Goal: Task Accomplishment & Management: Manage account settings

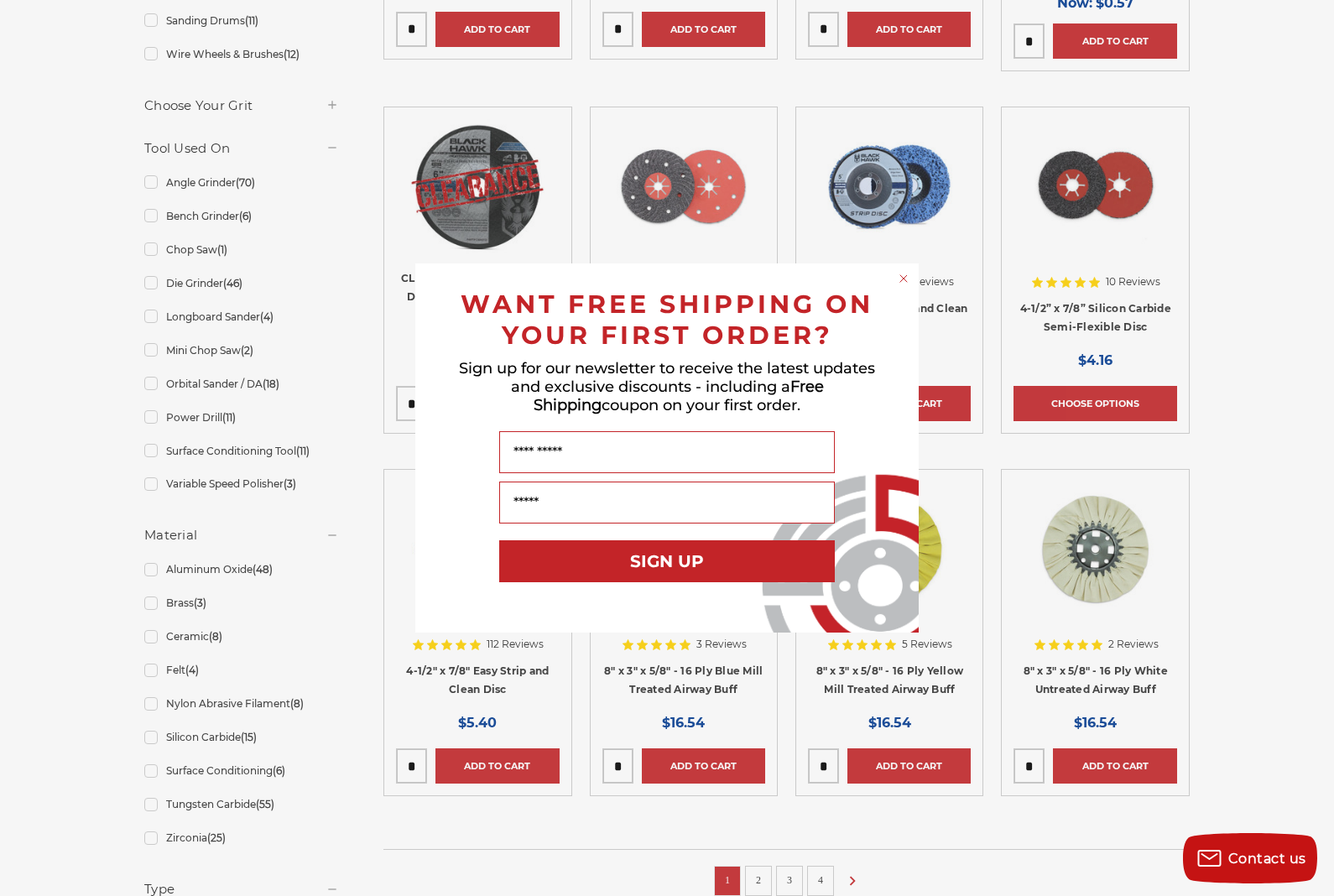
scroll to position [696, 0]
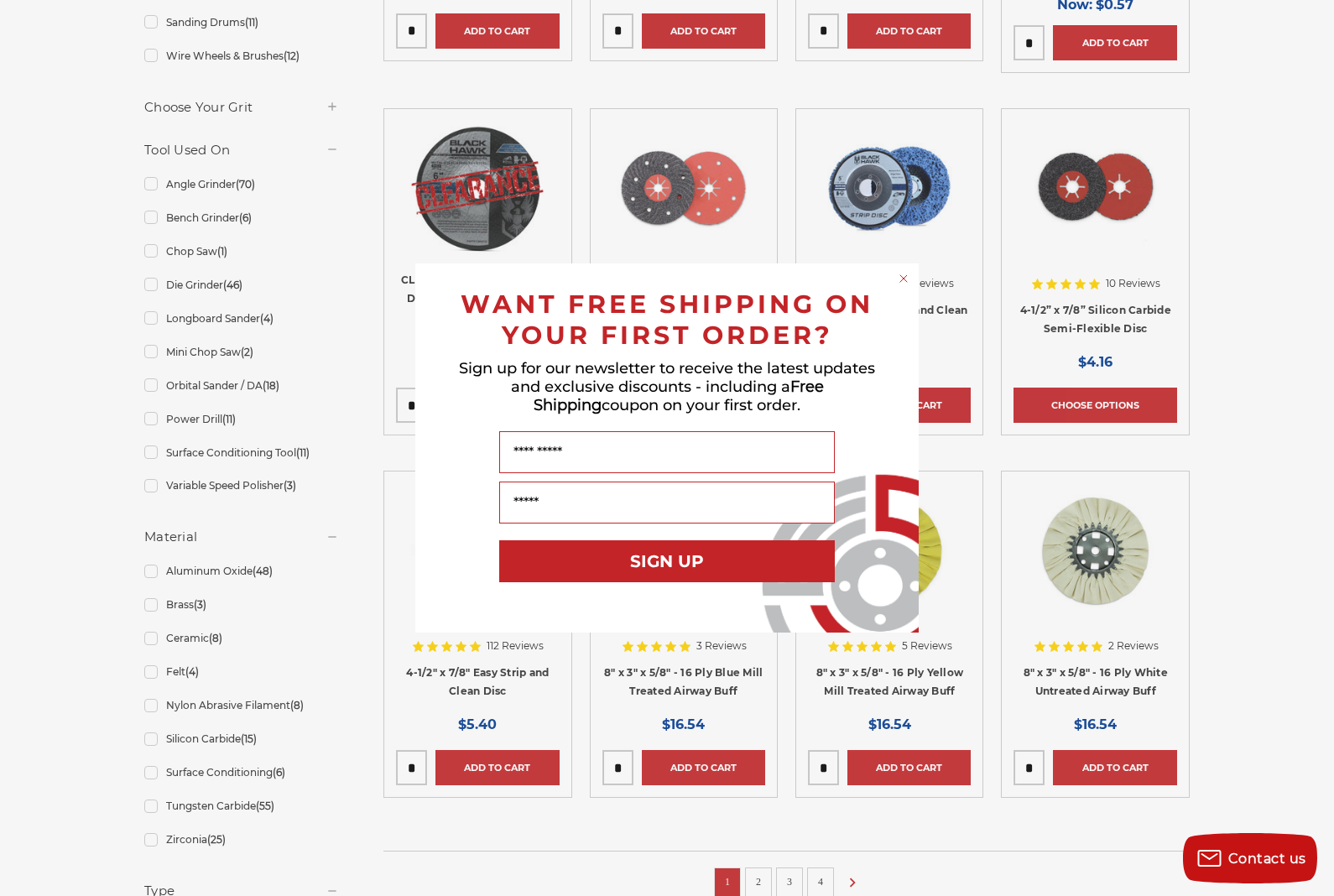
click at [900, 280] on circle "Close dialog" at bounding box center [904, 279] width 16 height 16
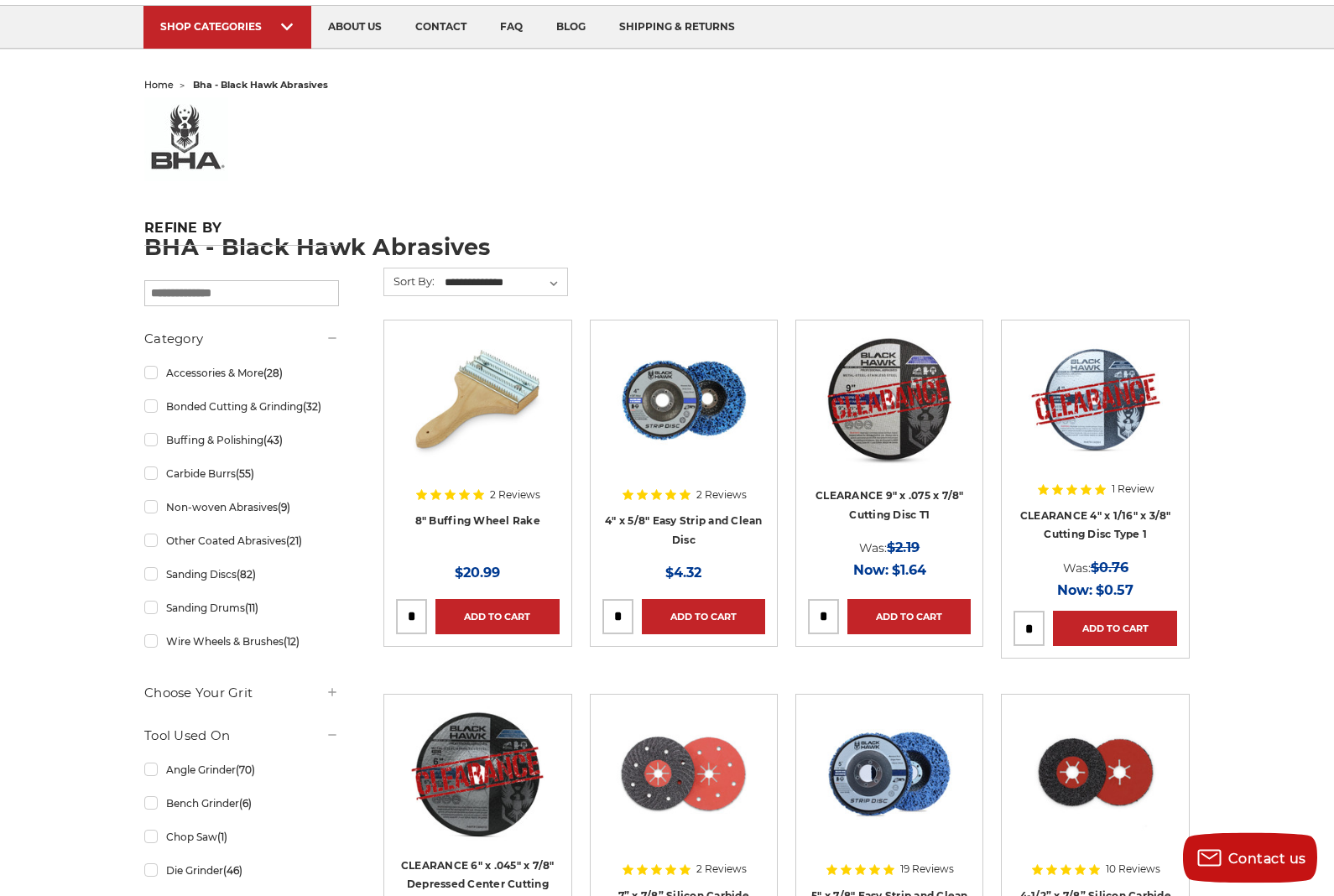
scroll to position [0, 0]
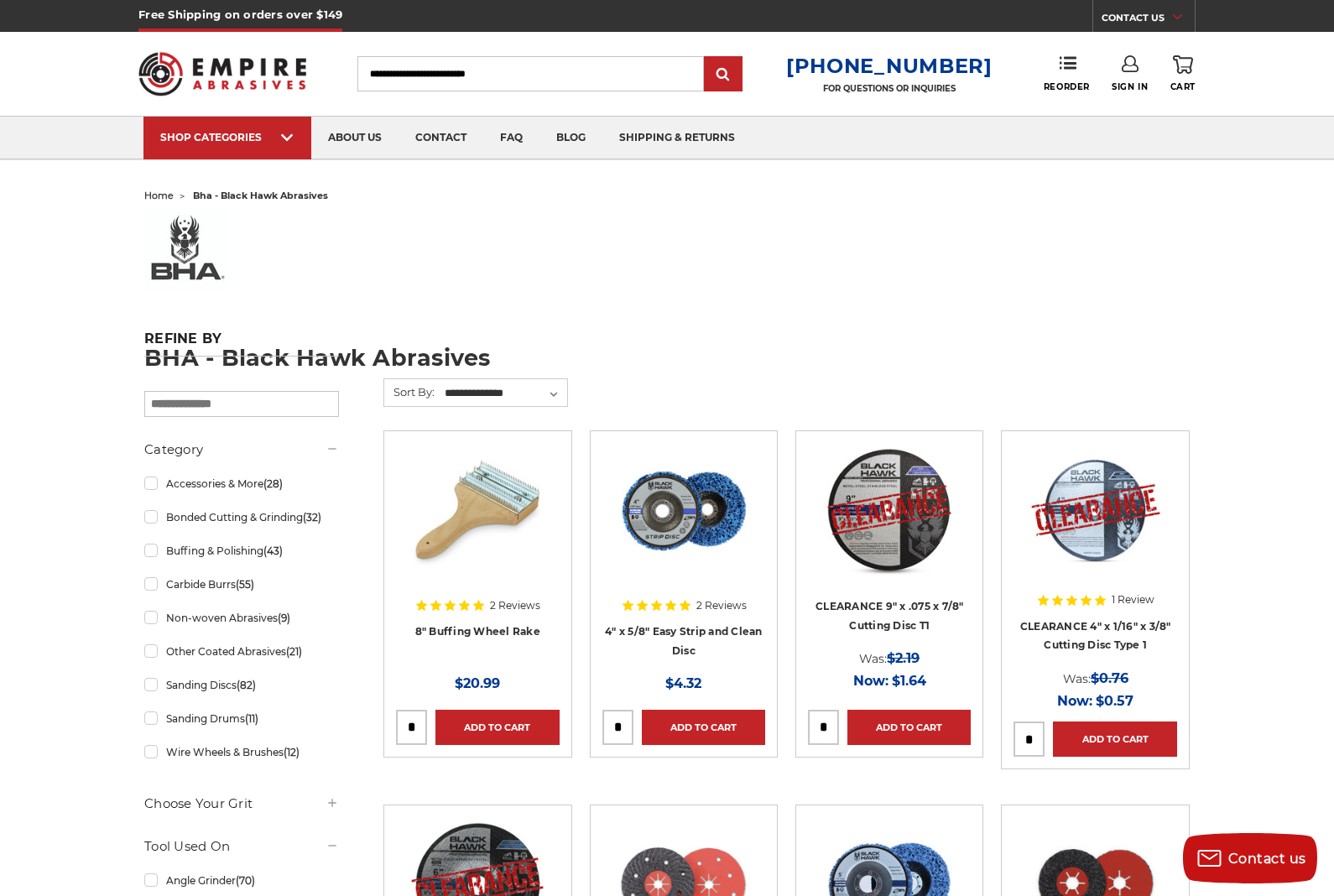
click at [1075, 64] on use at bounding box center [1068, 62] width 17 height 11
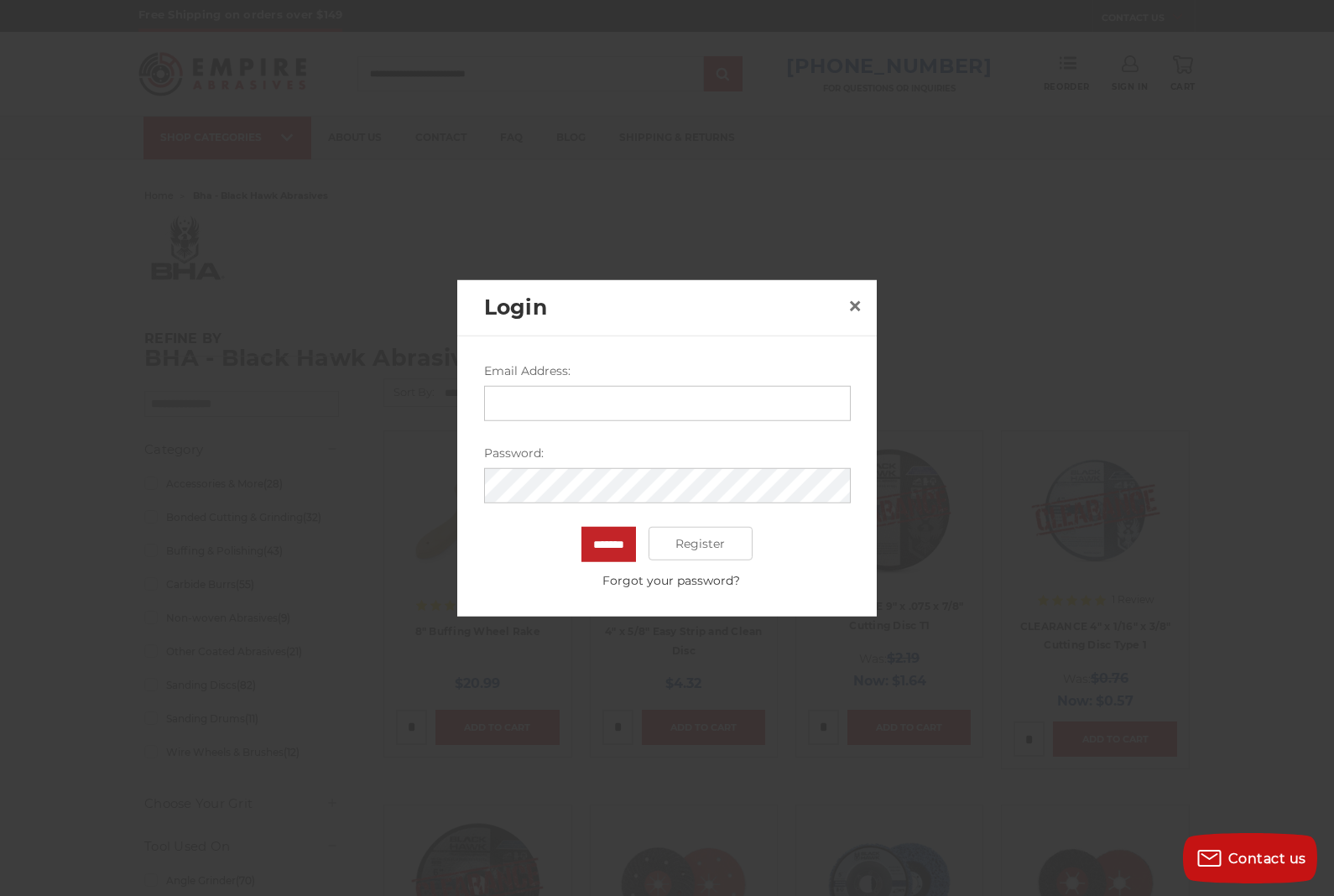
click at [674, 392] on input "Email Address:" at bounding box center [667, 404] width 367 height 35
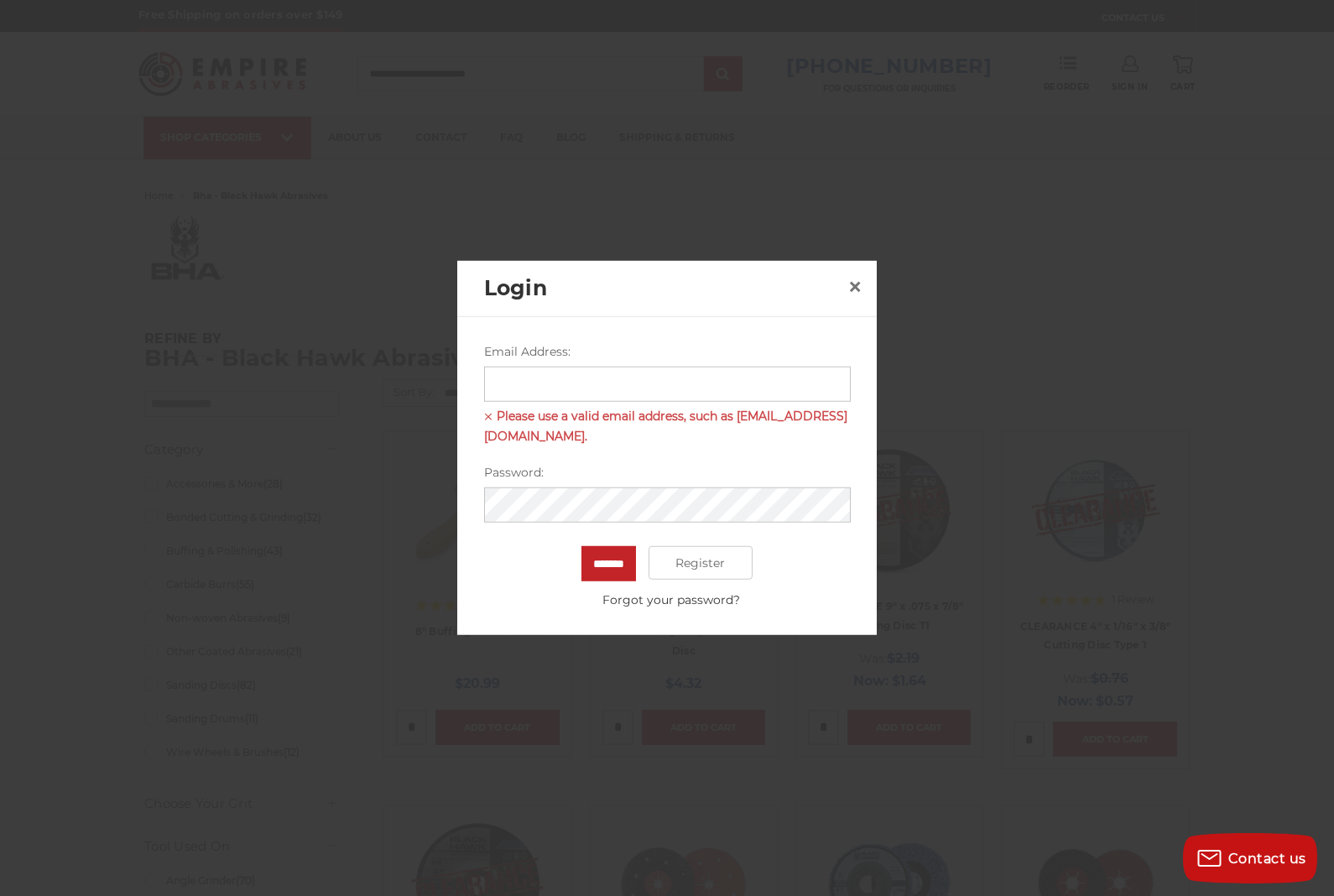
type input "**********"
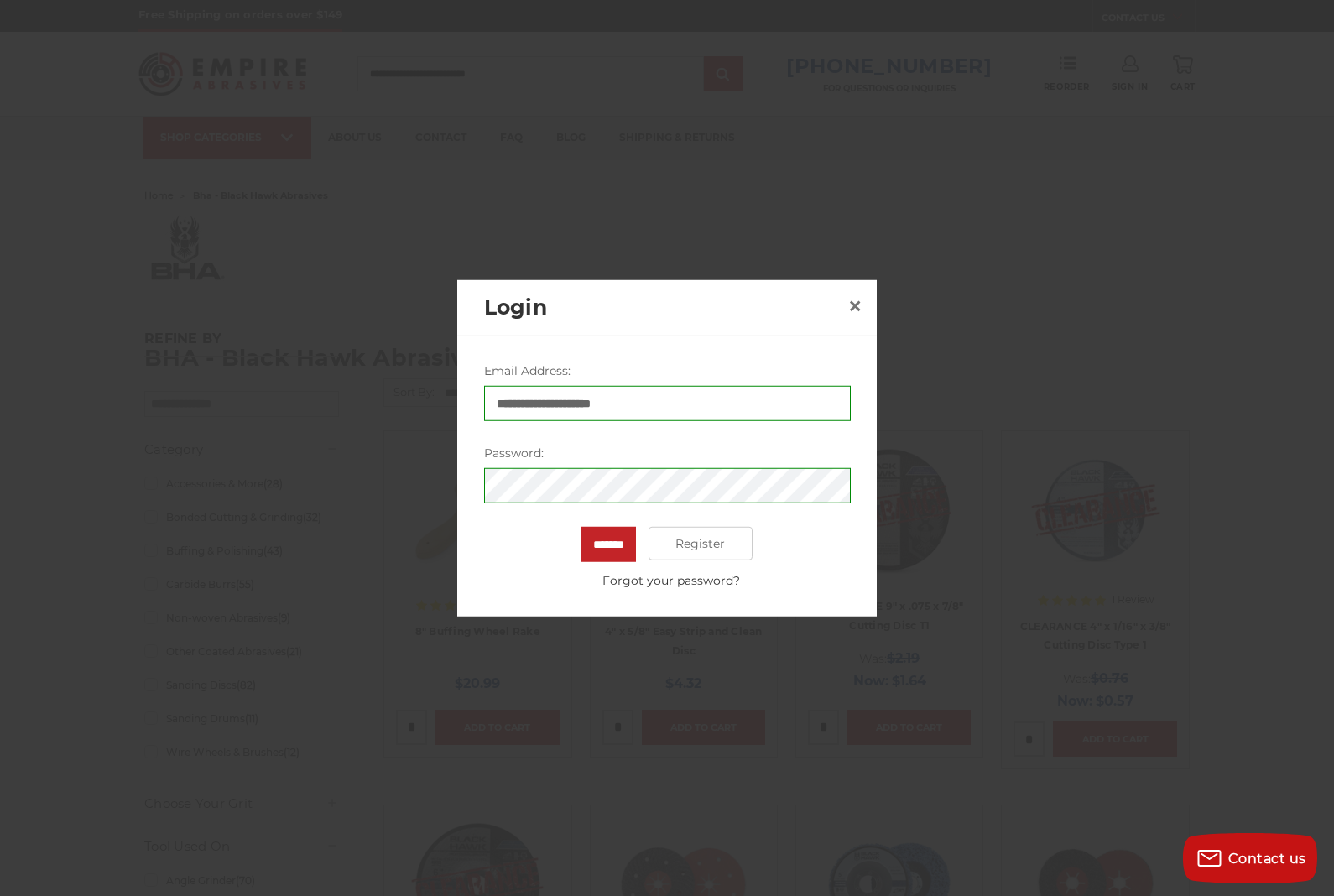
click at [612, 538] on input "*******" at bounding box center [609, 544] width 54 height 35
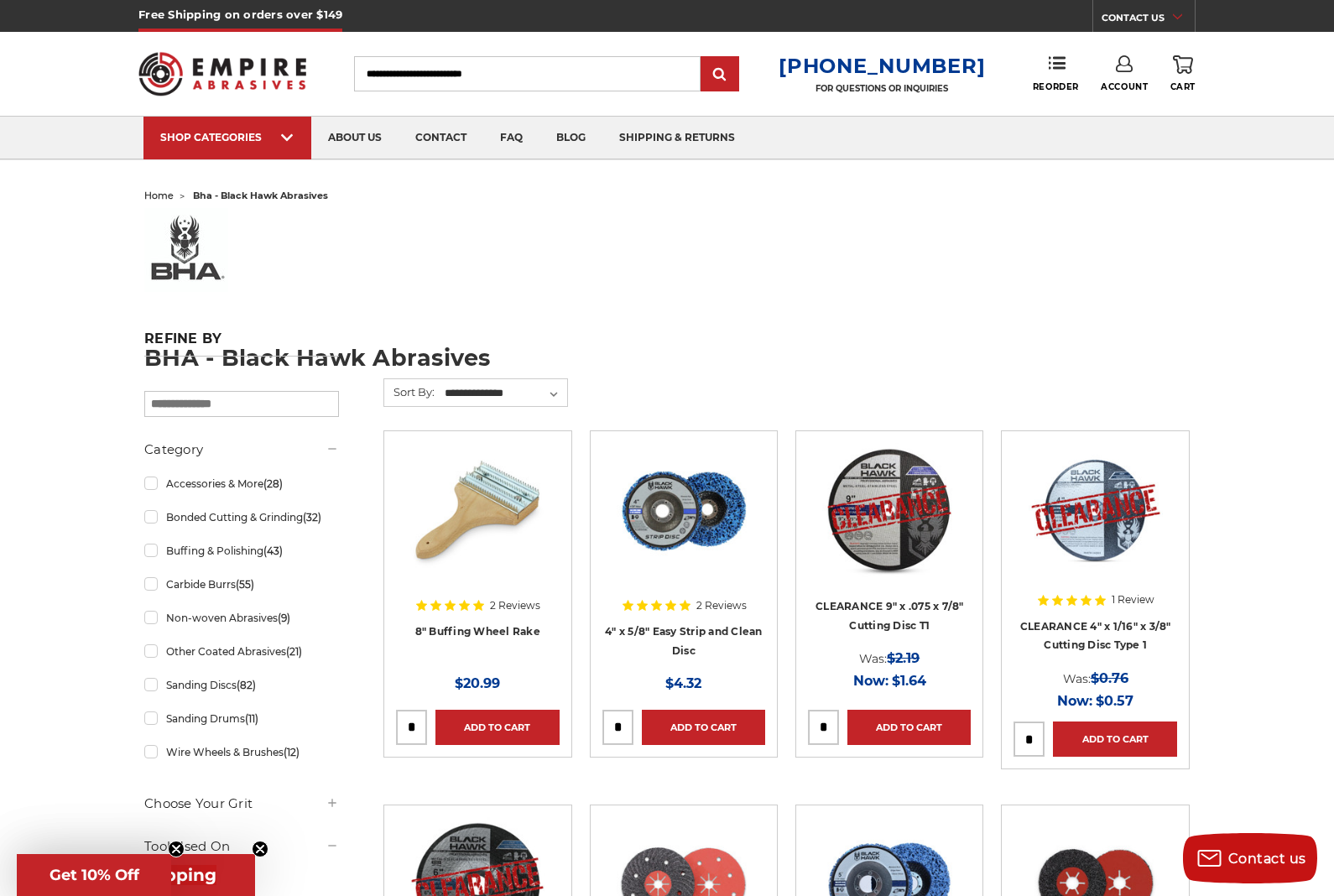
click at [1122, 69] on icon at bounding box center [1124, 63] width 17 height 17
click at [1257, 97] on header "Free Shipping on orders over $149 CONTACT US Monday - Friday (excluding holiday…" at bounding box center [667, 80] width 1334 height 160
click at [1059, 65] on use at bounding box center [1056, 62] width 17 height 11
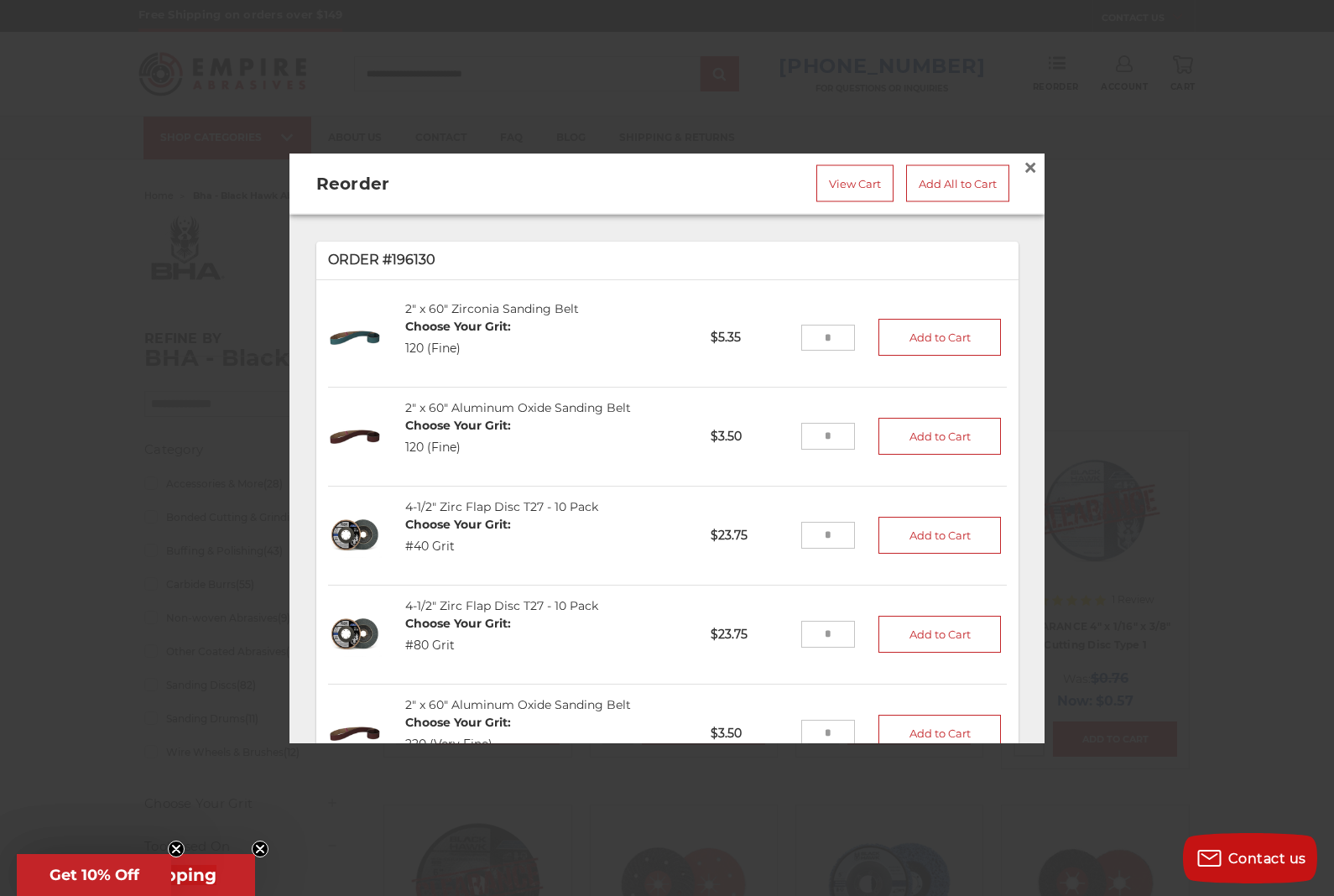
scroll to position [-3, 0]
click at [1047, 151] on div at bounding box center [667, 448] width 1334 height 896
